Goal: Navigation & Orientation: Find specific page/section

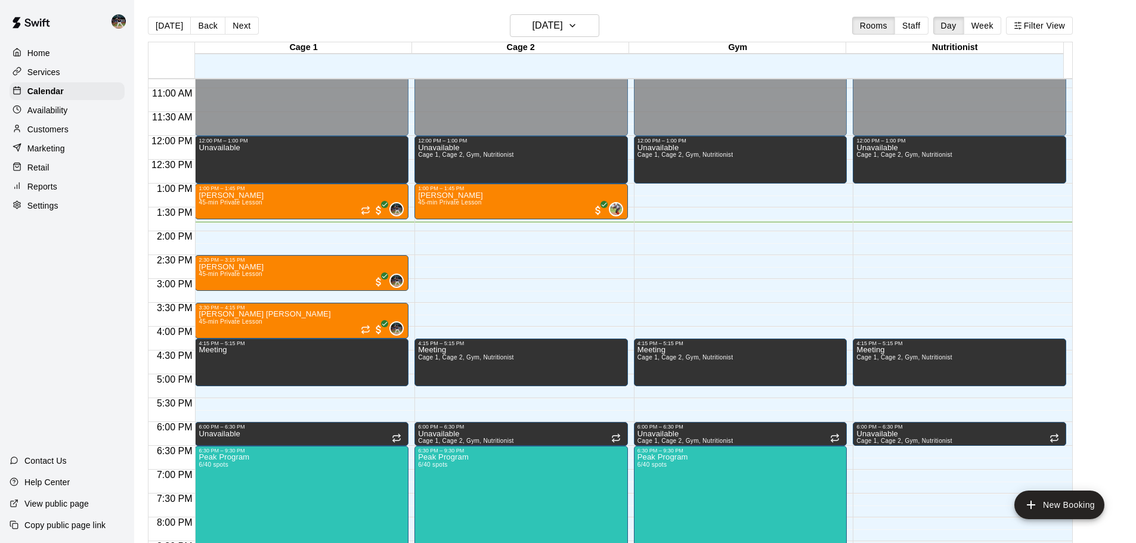
scroll to position [543, 0]
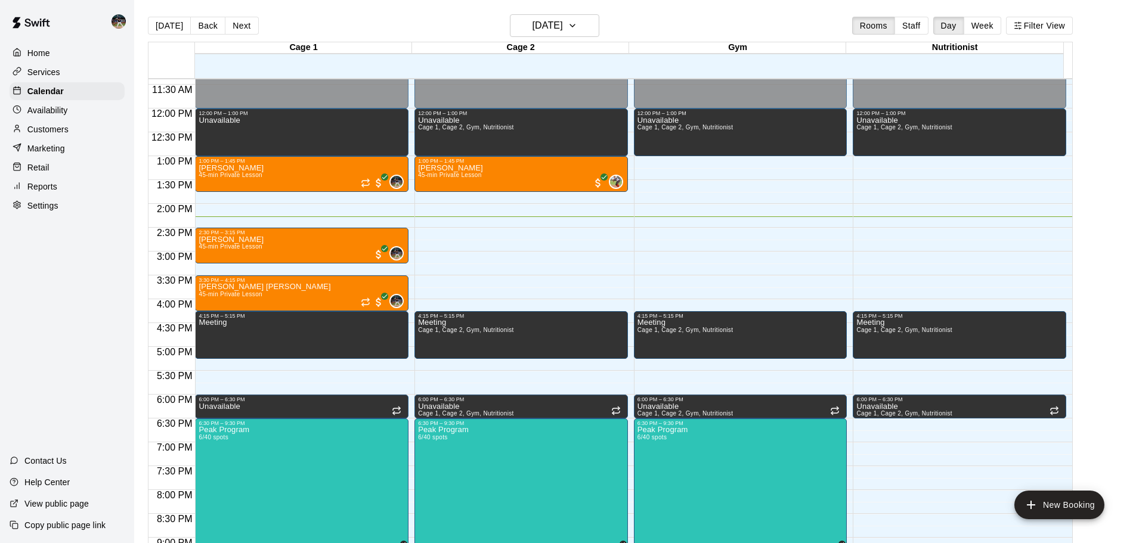
click at [58, 189] on div "Reports" at bounding box center [67, 187] width 115 height 18
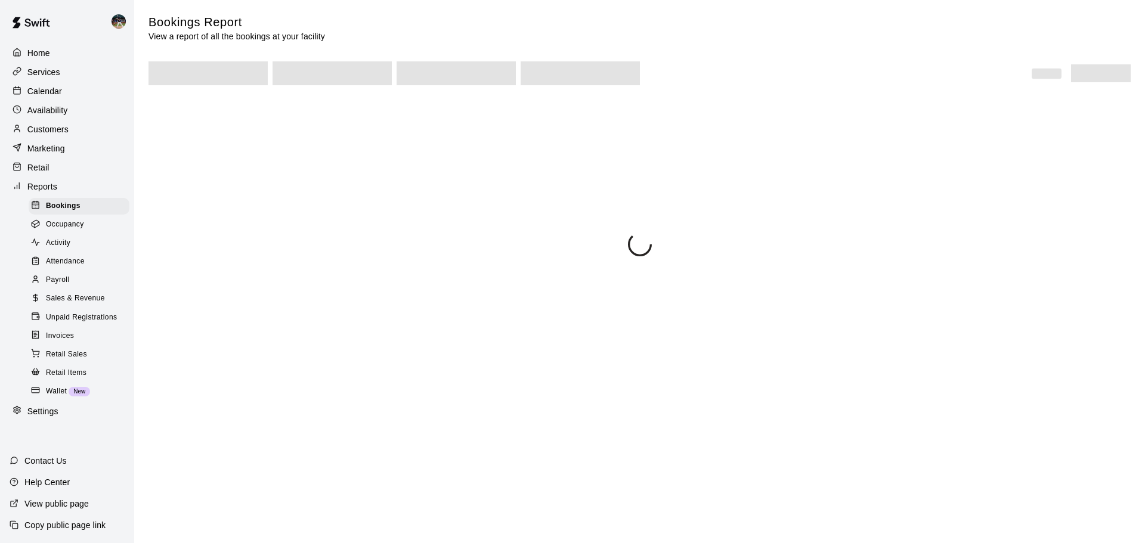
click at [63, 100] on div "Calendar" at bounding box center [67, 91] width 115 height 18
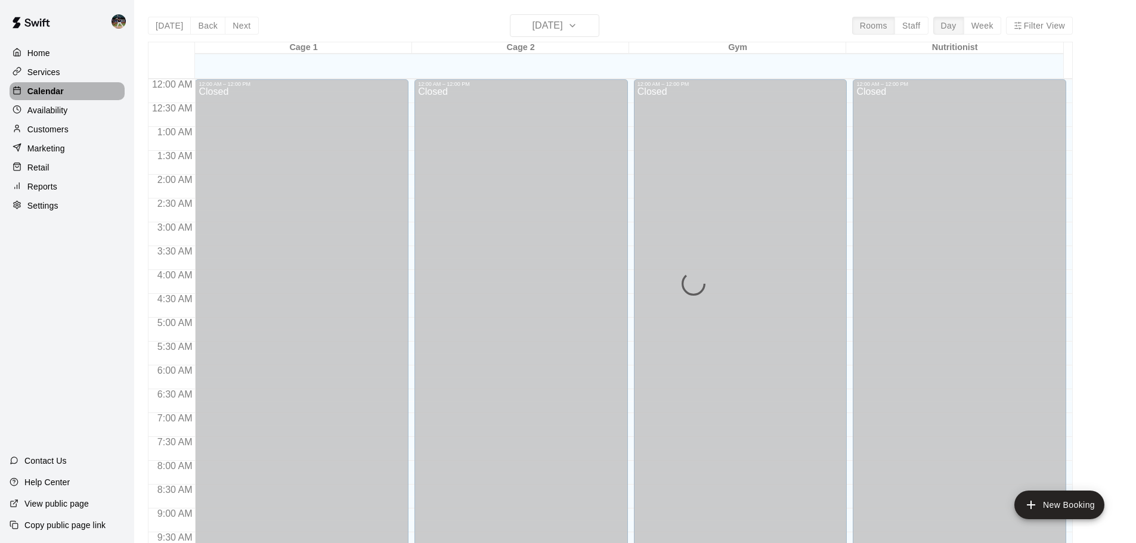
click at [63, 92] on p "Calendar" at bounding box center [45, 91] width 36 height 12
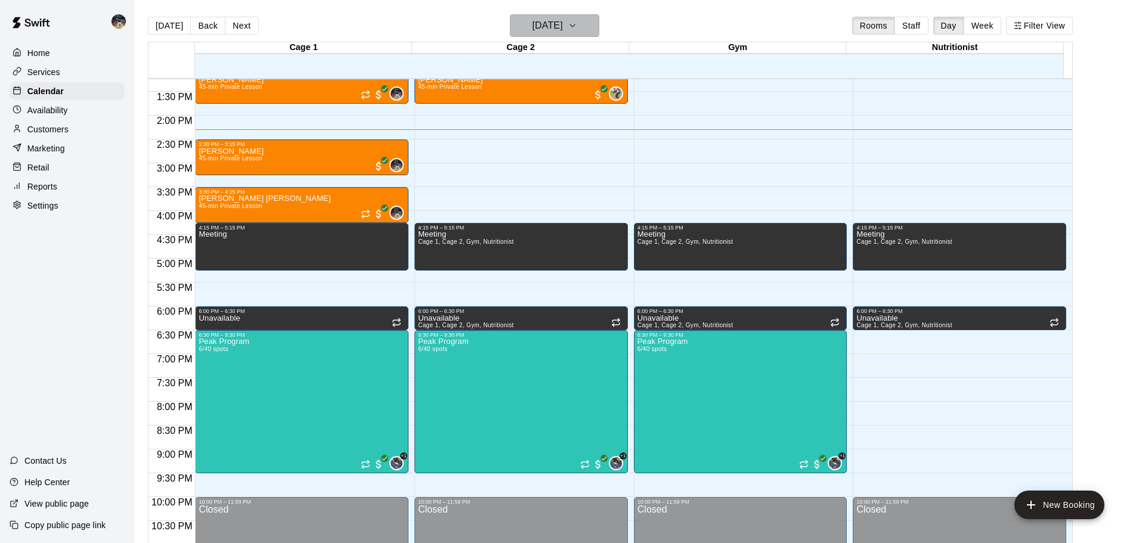
click at [536, 28] on h6 "[DATE]" at bounding box center [548, 25] width 30 height 17
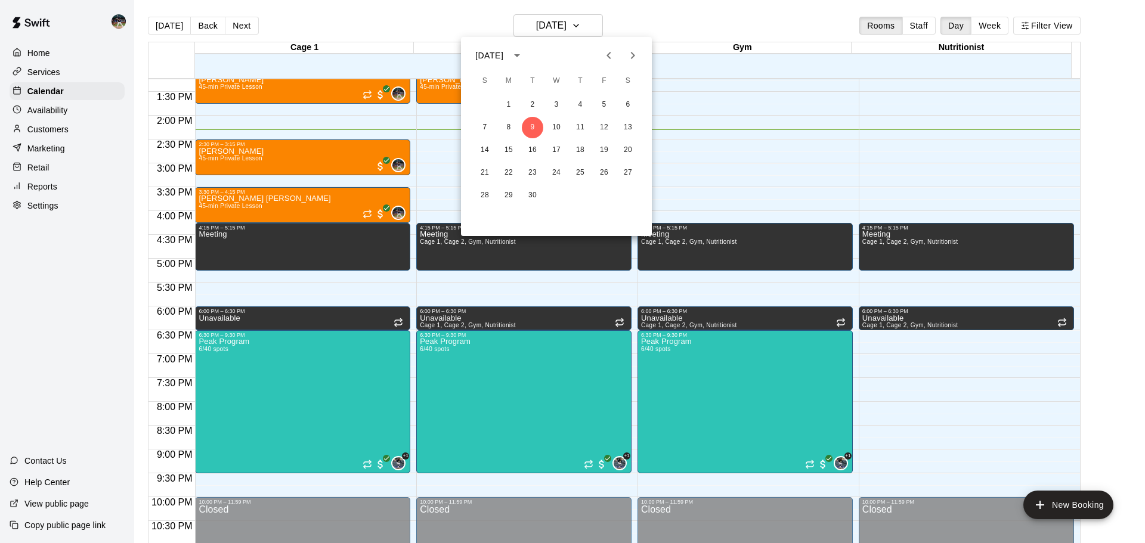
click at [632, 57] on icon "Next month" at bounding box center [633, 55] width 14 height 14
click at [633, 57] on icon "Next month" at bounding box center [633, 55] width 4 height 7
click at [606, 57] on icon "Previous month" at bounding box center [609, 55] width 14 height 14
click at [490, 126] on button "2" at bounding box center [484, 127] width 21 height 21
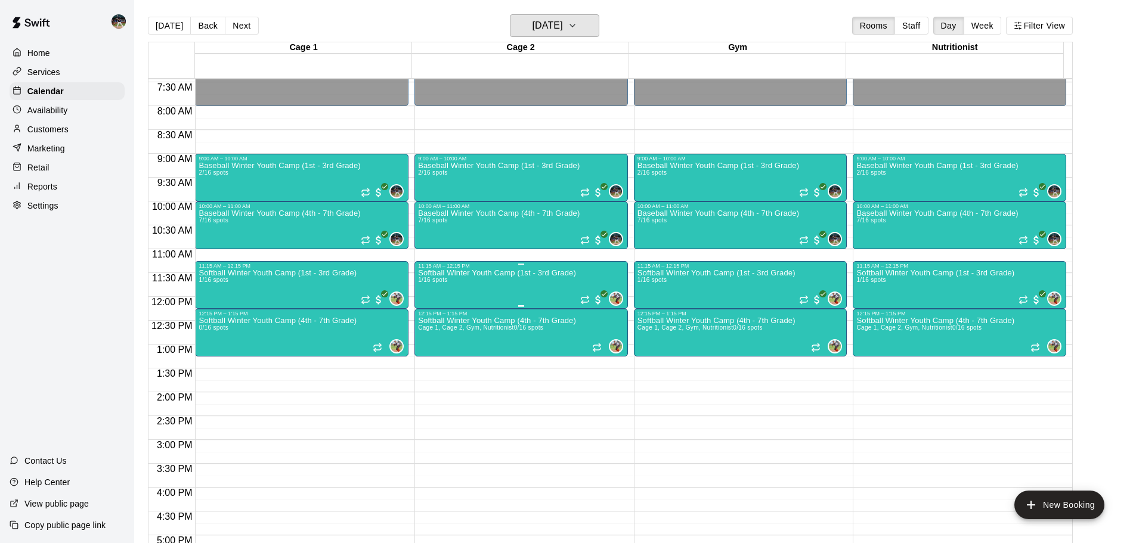
scroll to position [333, 0]
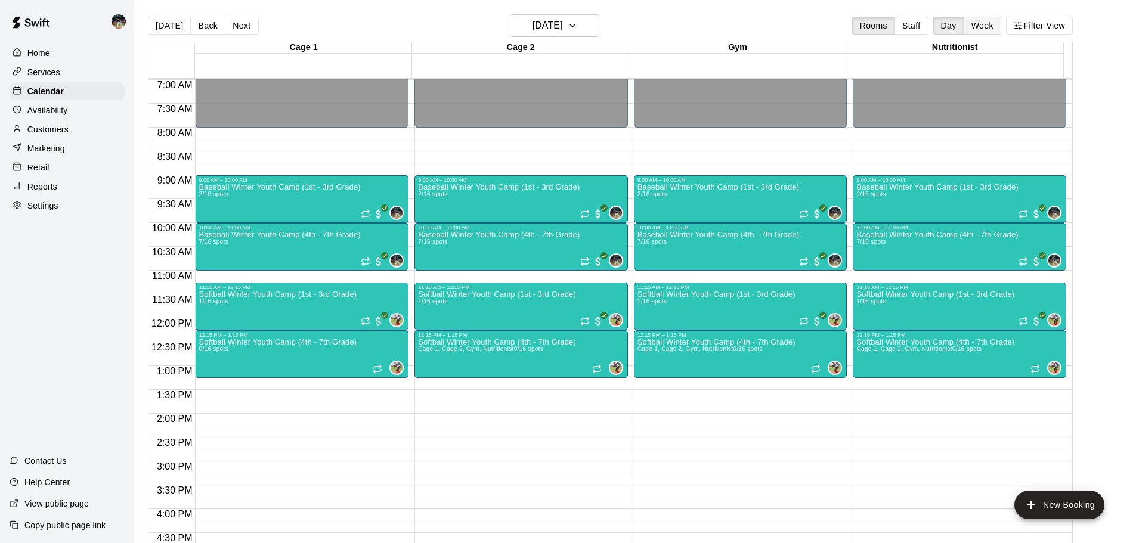
click at [996, 25] on button "Week" at bounding box center [983, 26] width 38 height 18
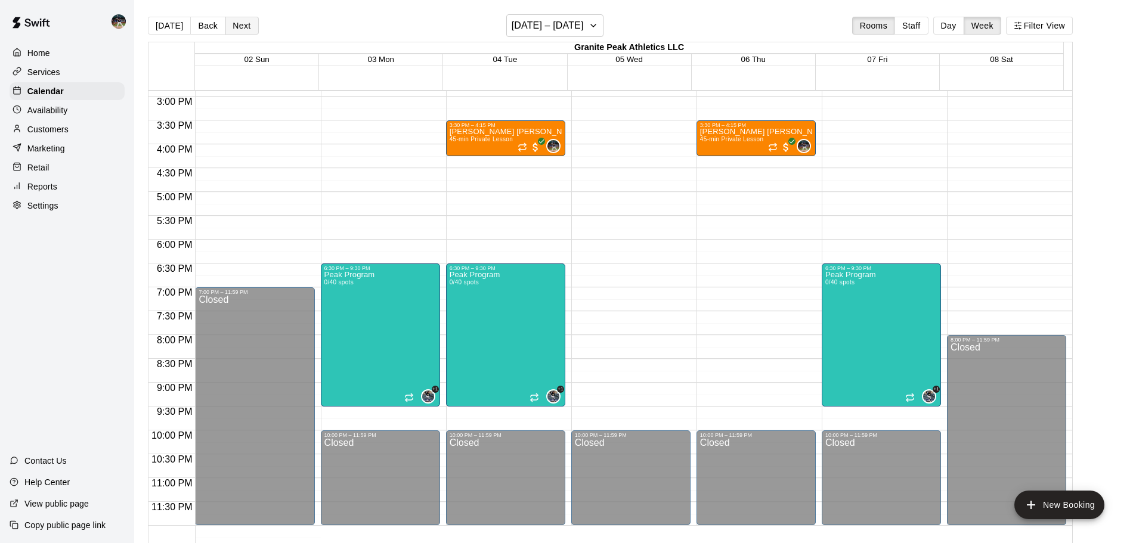
click at [236, 24] on button "Next" at bounding box center [241, 26] width 33 height 18
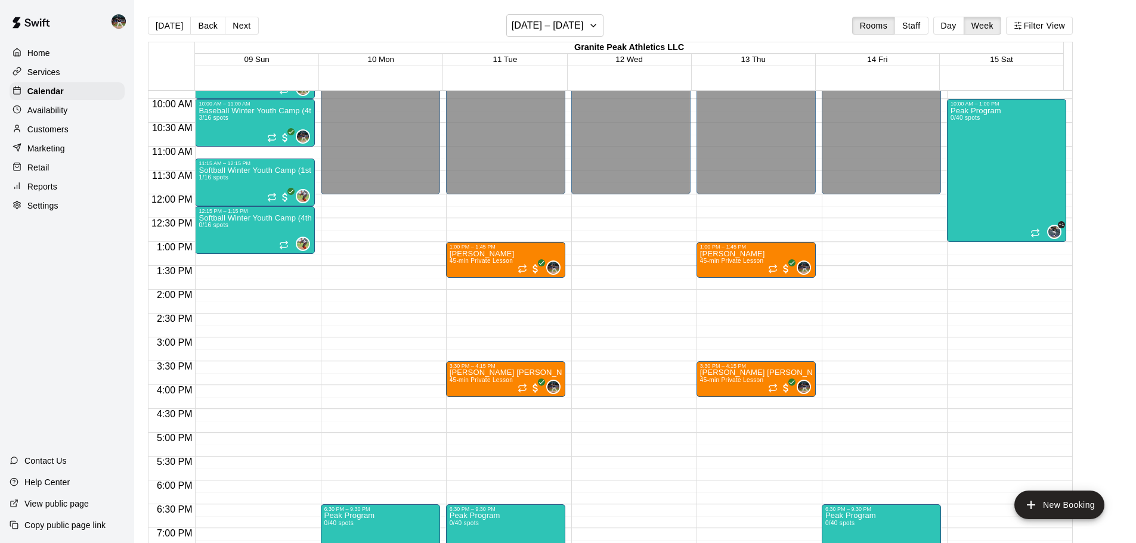
scroll to position [443, 0]
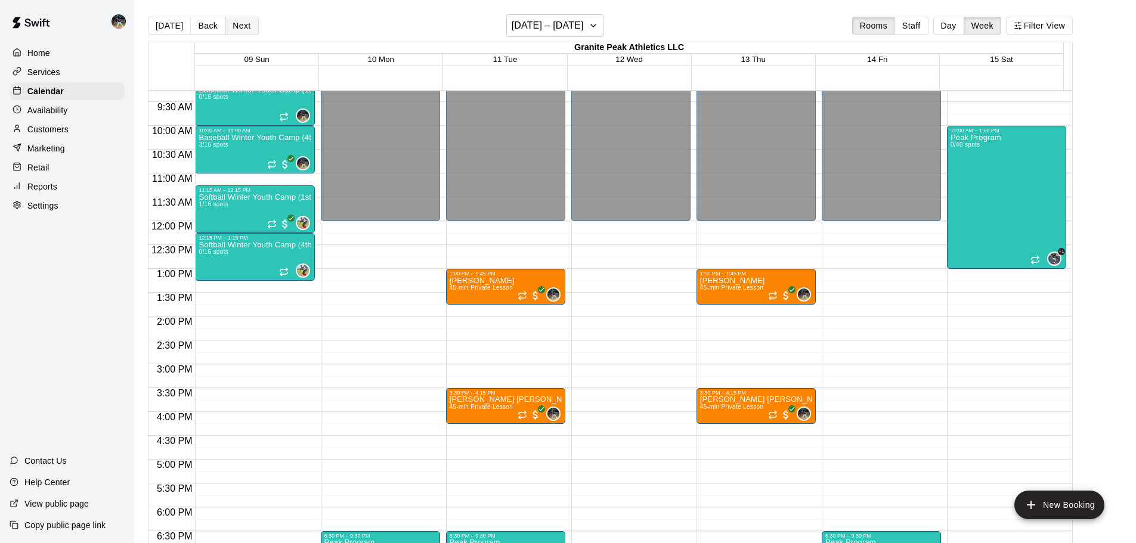
click at [252, 24] on button "Next" at bounding box center [241, 26] width 33 height 18
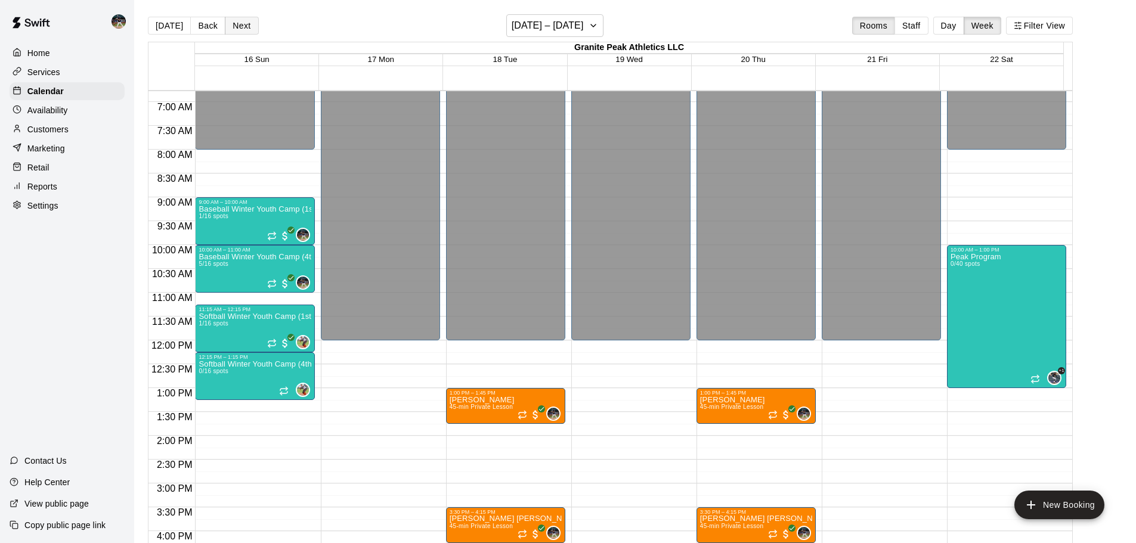
click at [239, 23] on button "Next" at bounding box center [241, 26] width 33 height 18
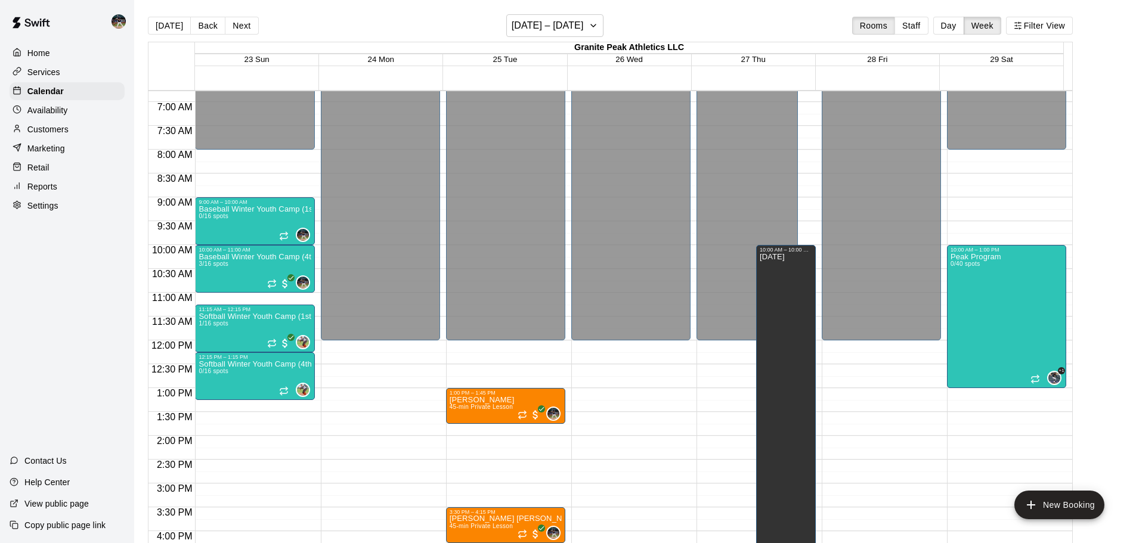
drag, startPoint x: 159, startPoint y: 31, endPoint x: 264, endPoint y: 36, distance: 105.1
click at [159, 31] on button "[DATE]" at bounding box center [169, 26] width 43 height 18
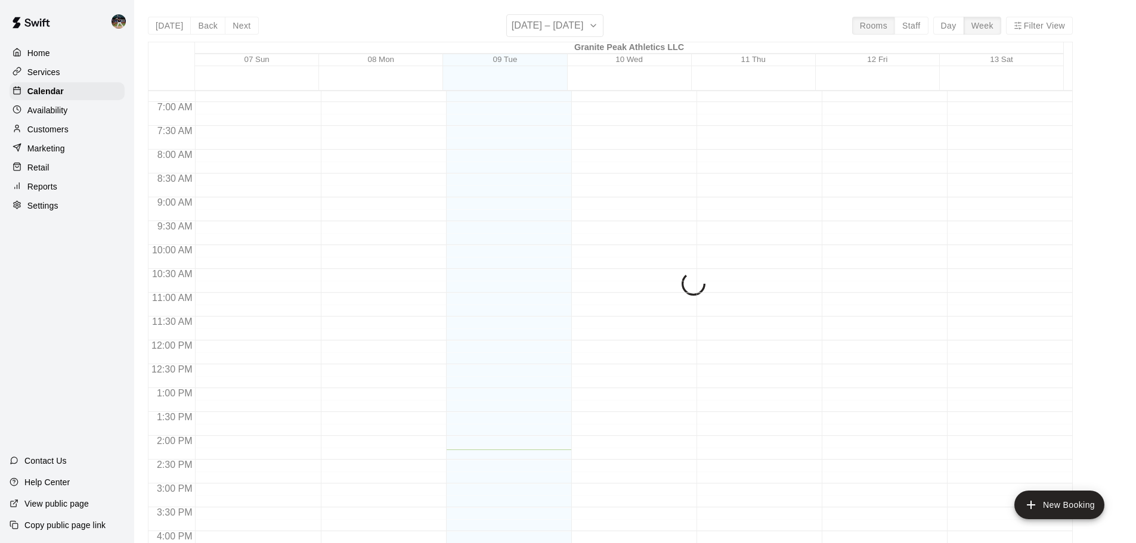
scroll to position [19, 0]
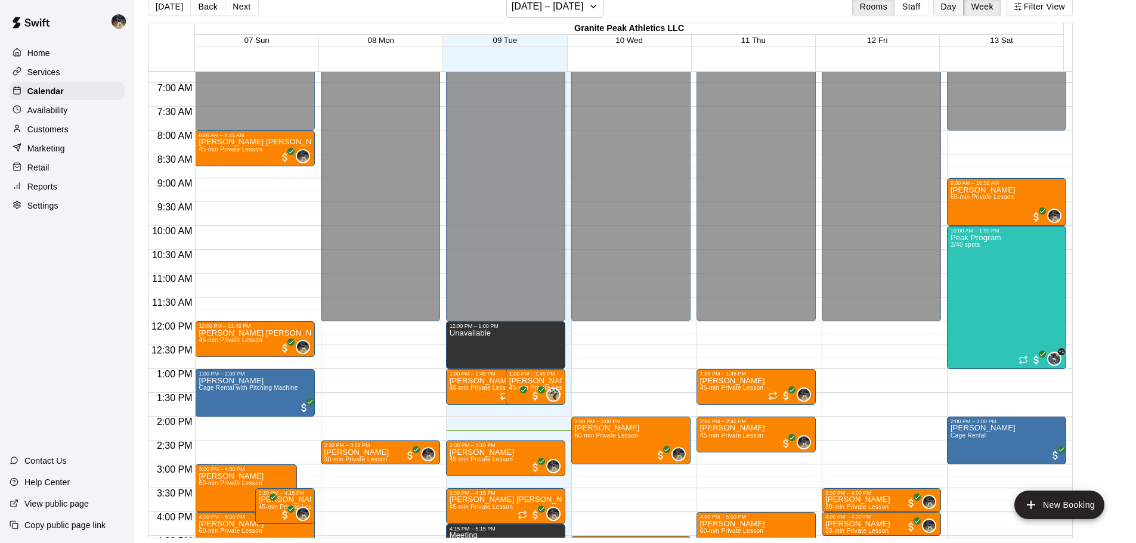
click at [954, 11] on button "Day" at bounding box center [949, 7] width 31 height 18
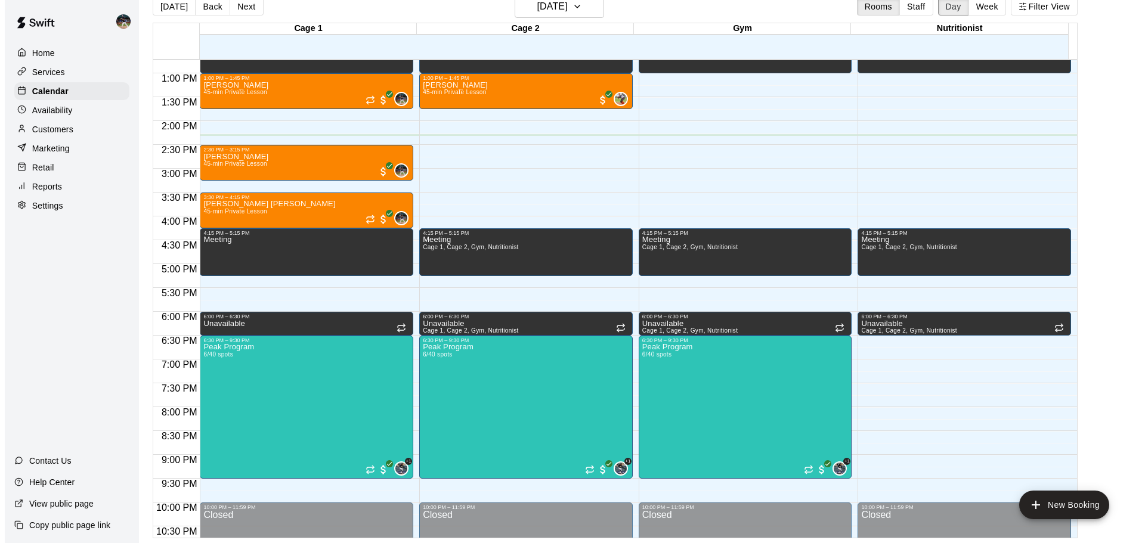
scroll to position [549, 0]
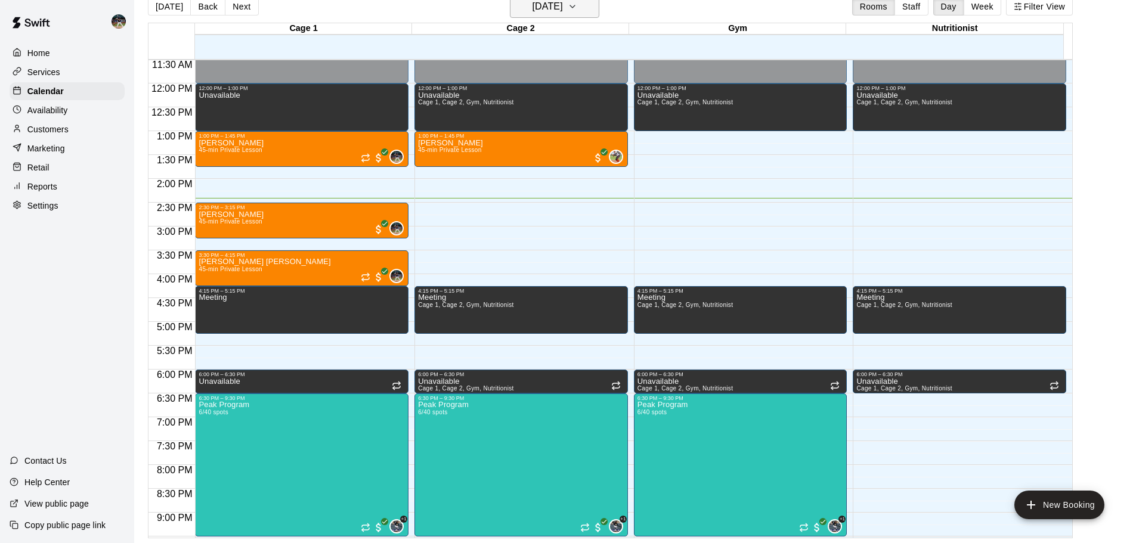
click at [563, 13] on h6 "[DATE]" at bounding box center [548, 6] width 30 height 17
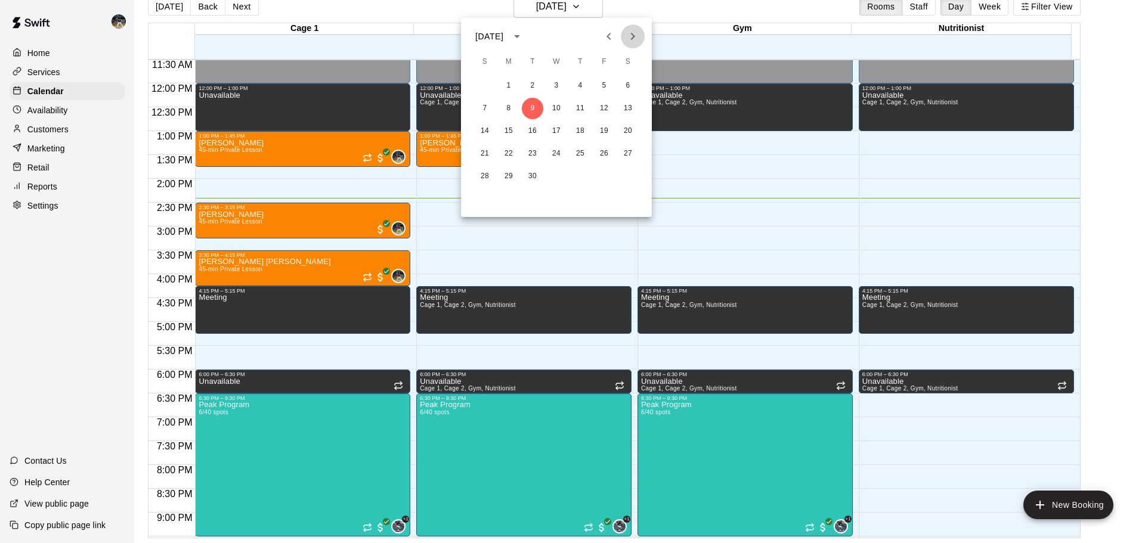
click at [629, 38] on icon "Next month" at bounding box center [633, 36] width 14 height 14
click at [481, 112] on button "2" at bounding box center [484, 108] width 21 height 21
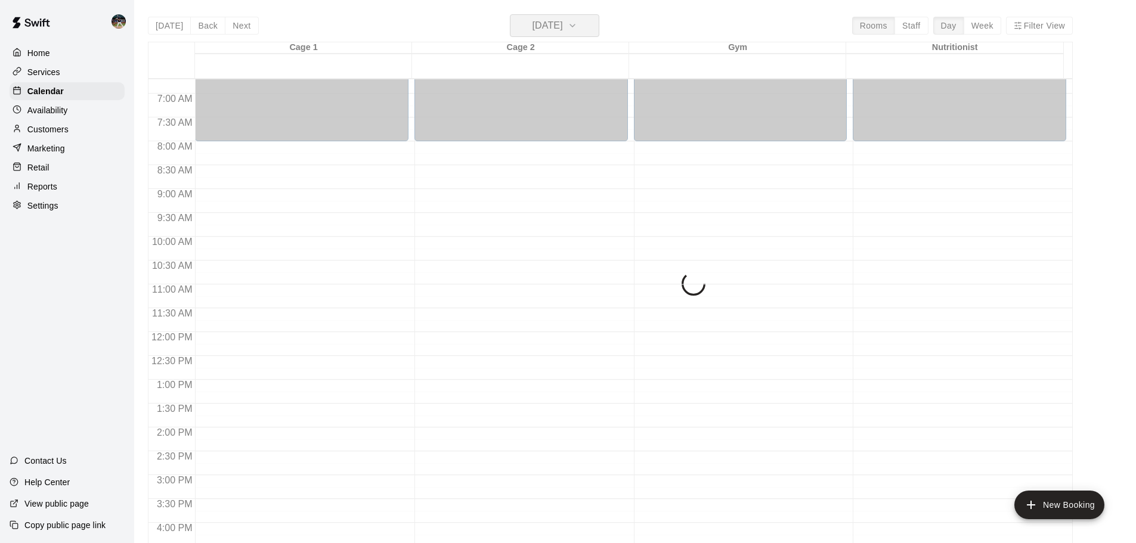
scroll to position [311, 0]
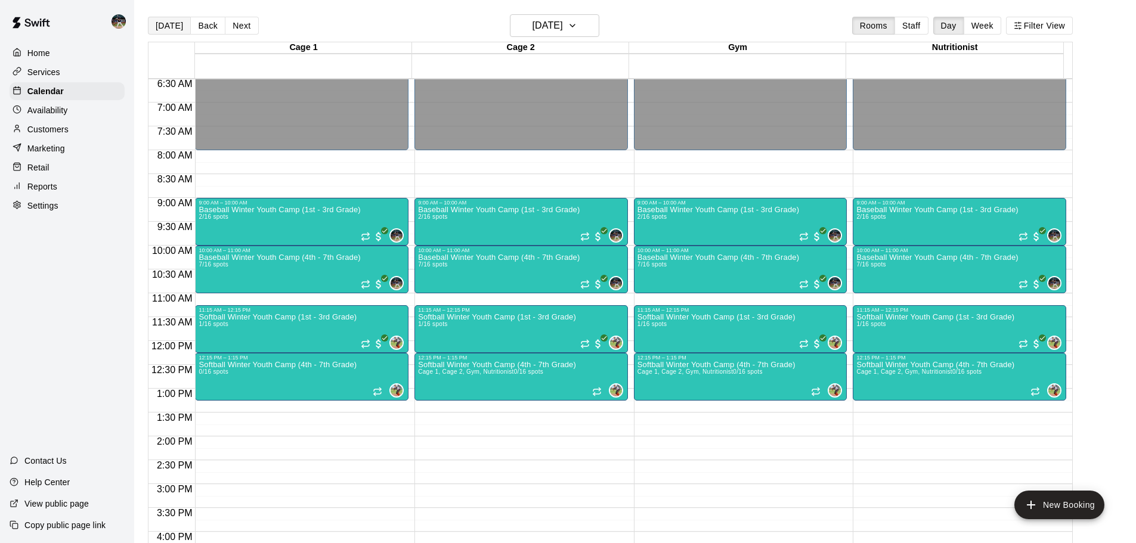
click at [178, 32] on button "[DATE]" at bounding box center [169, 26] width 43 height 18
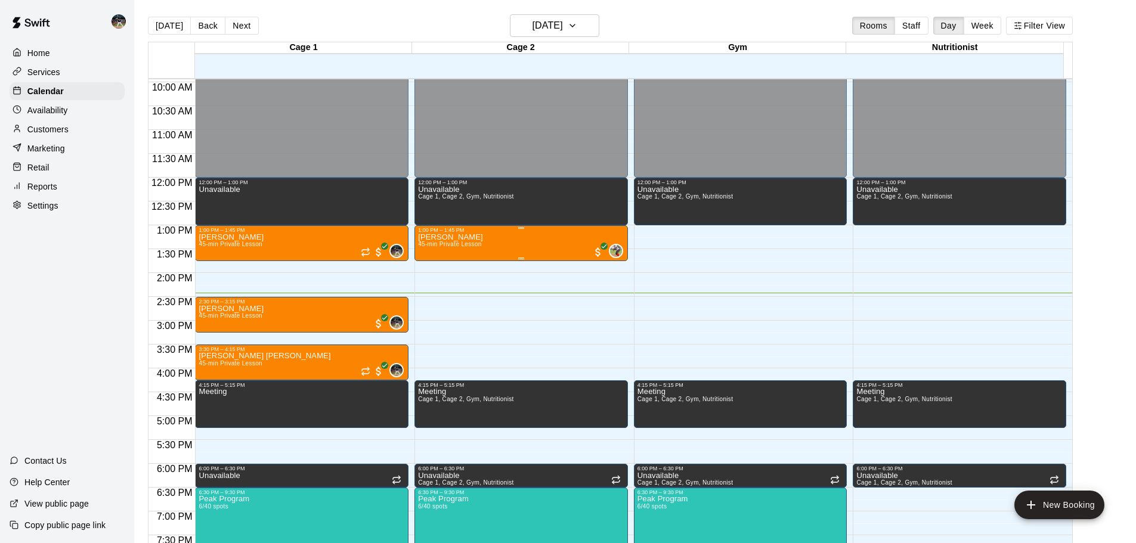
scroll to position [490, 0]
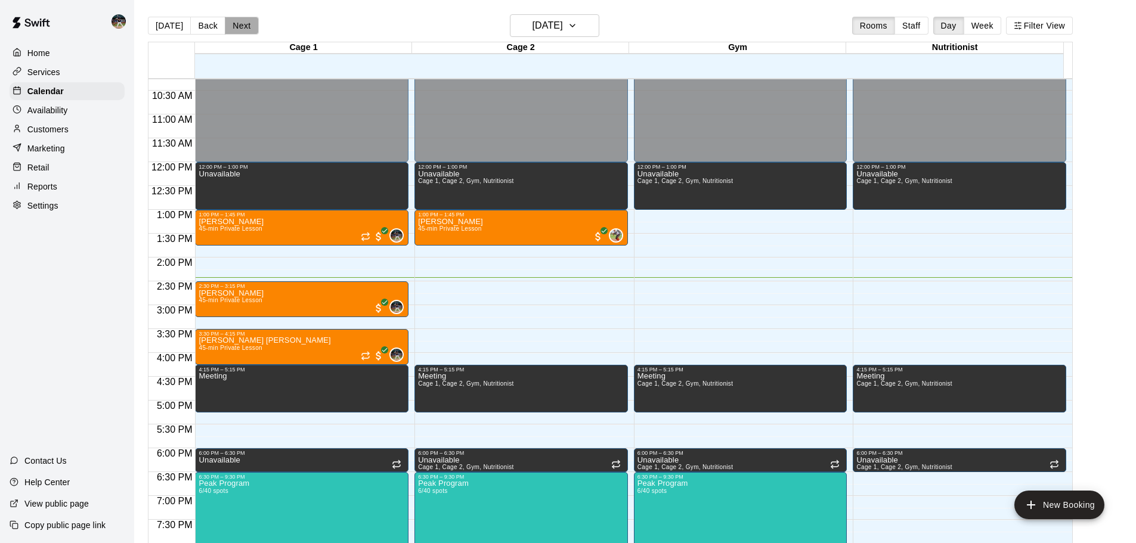
click at [248, 28] on button "Next" at bounding box center [241, 26] width 33 height 18
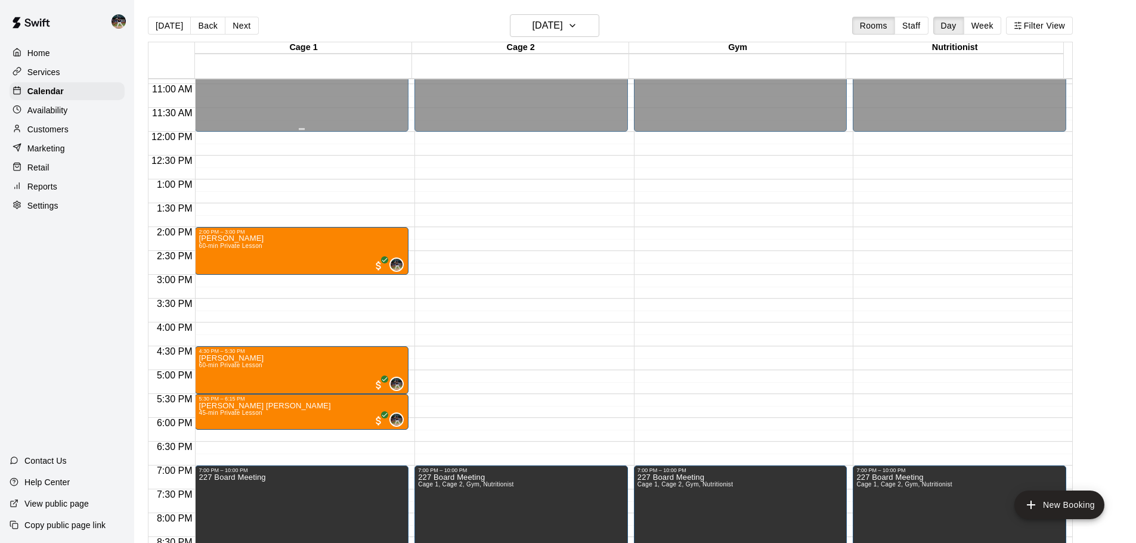
scroll to position [549, 0]
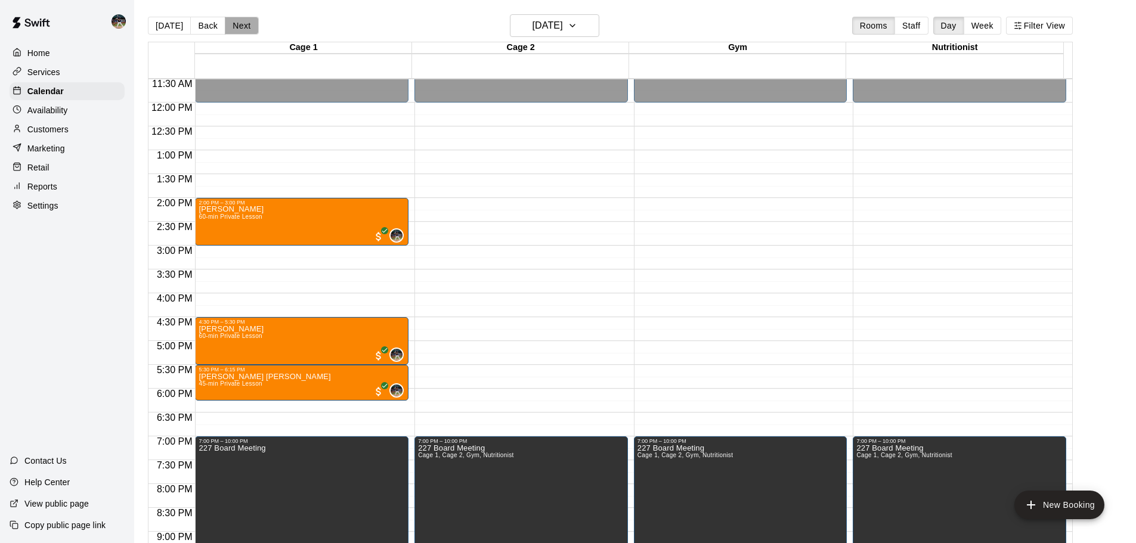
click at [249, 30] on button "Next" at bounding box center [241, 26] width 33 height 18
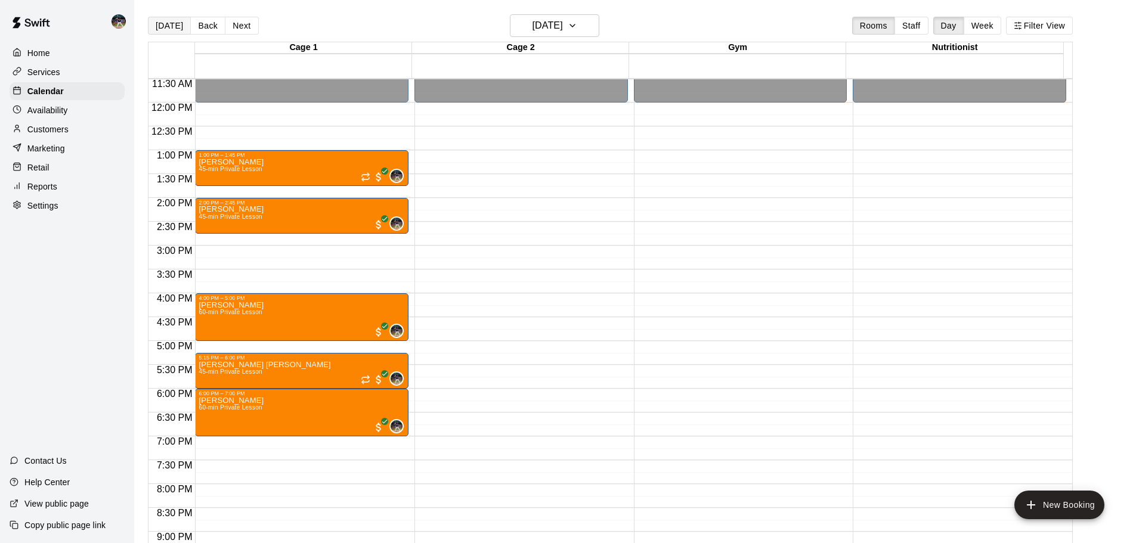
click at [162, 24] on button "[DATE]" at bounding box center [169, 26] width 43 height 18
